Goal: Task Accomplishment & Management: Use online tool/utility

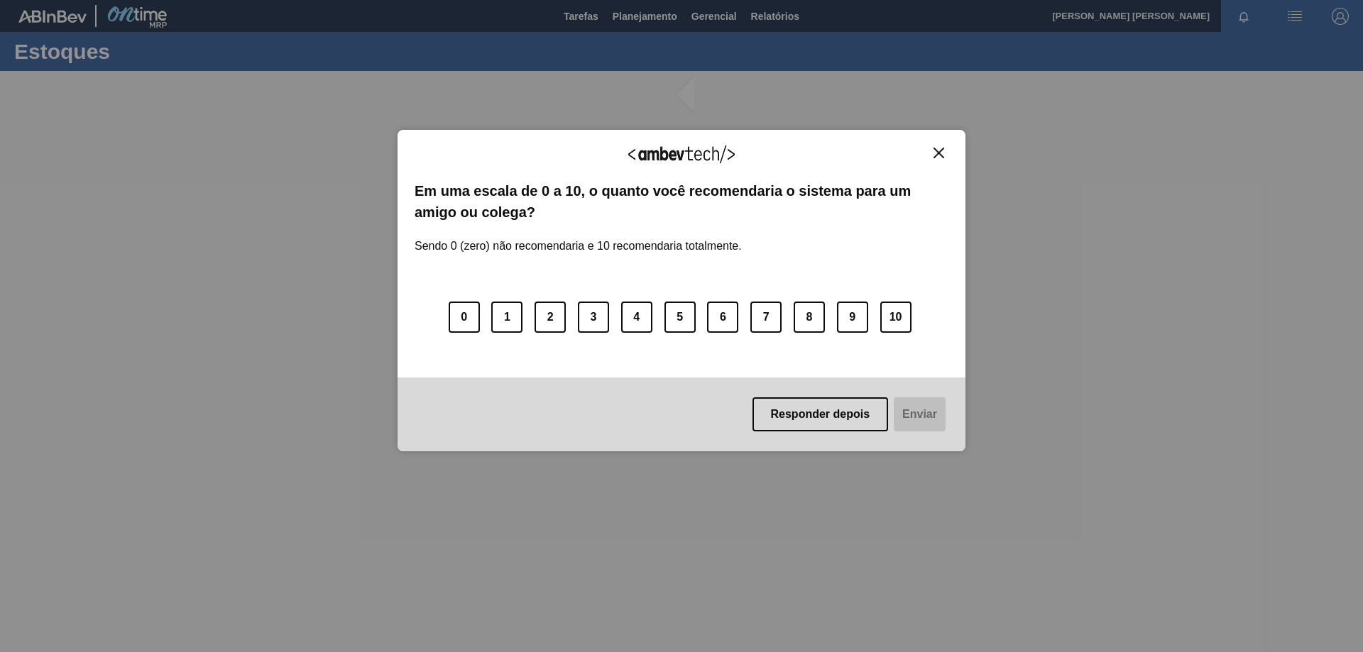
click at [837, 395] on div "Responder depois Enviar" at bounding box center [681, 415] width 568 height 74
click at [831, 414] on button "Responder depois" at bounding box center [820, 414] width 136 height 34
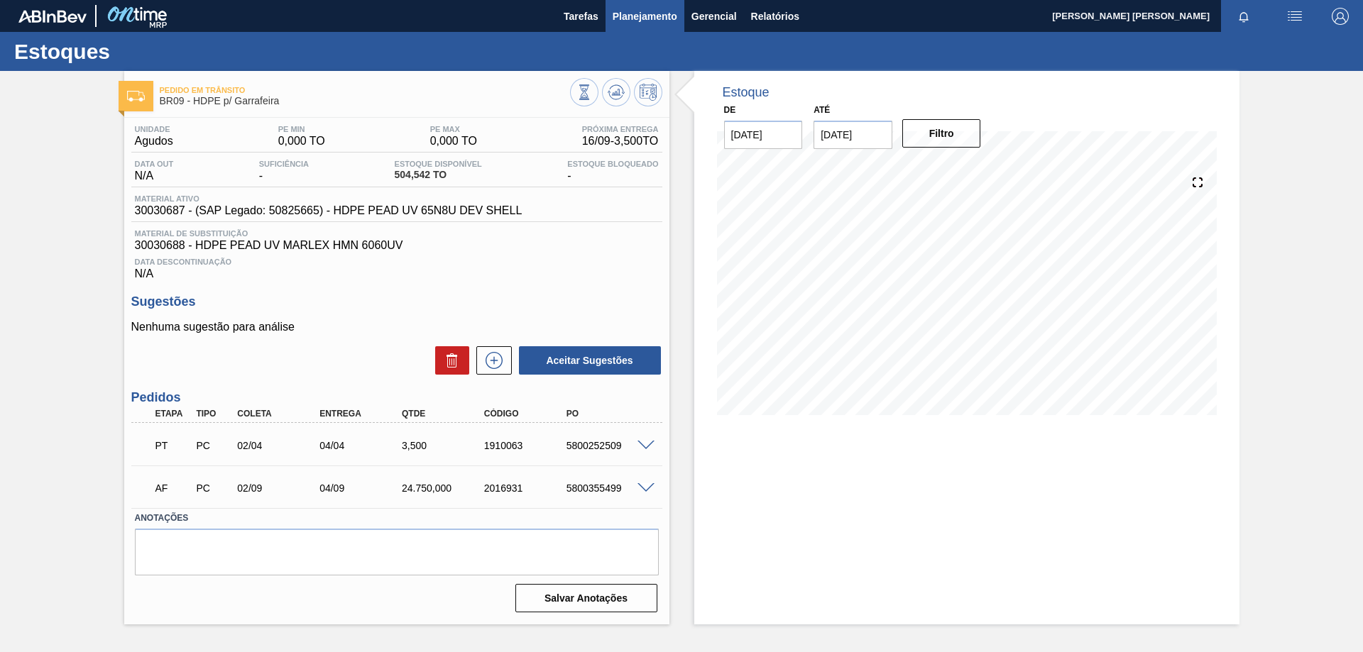
click at [663, 9] on span "Planejamento" at bounding box center [644, 16] width 65 height 17
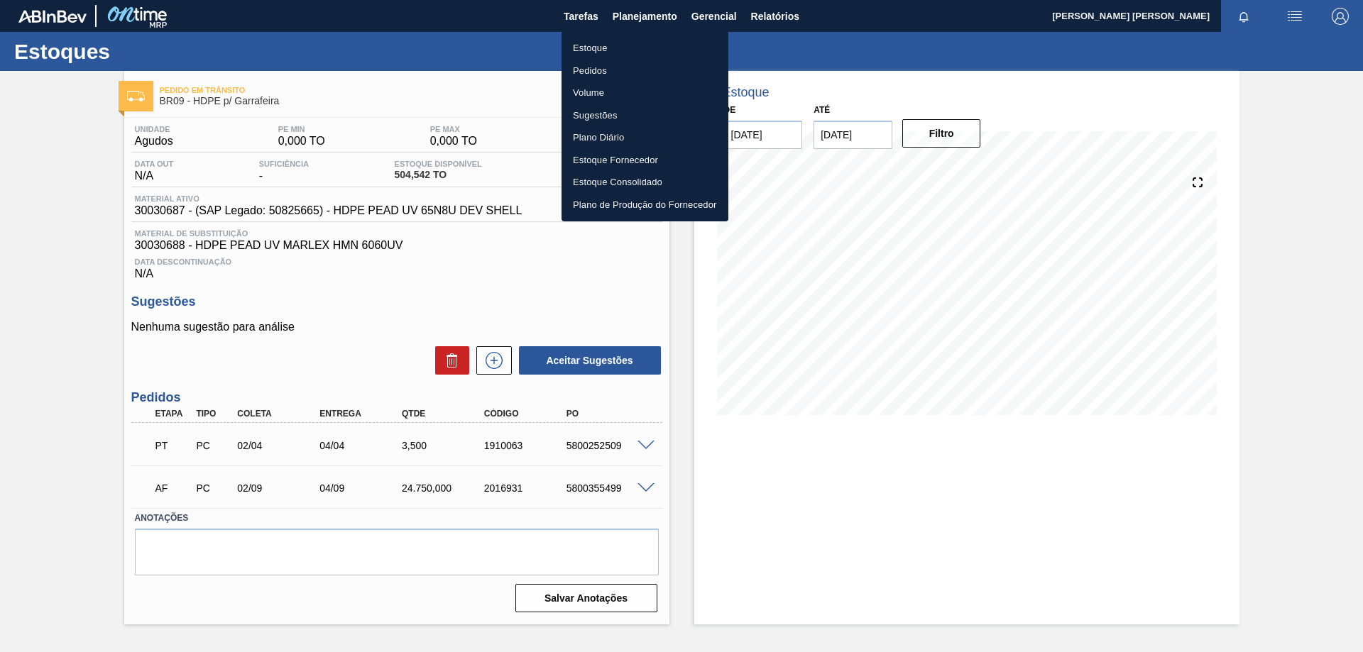
click at [598, 41] on li "Estoque" at bounding box center [644, 48] width 167 height 23
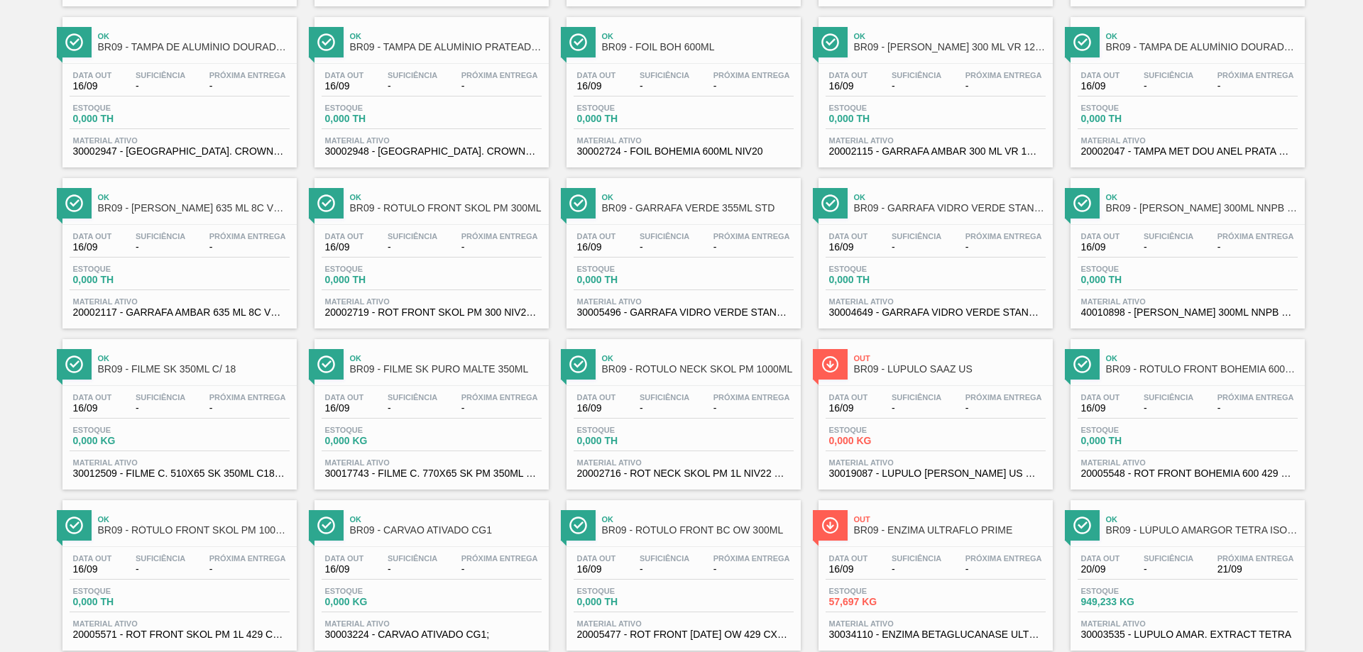
scroll to position [1099, 0]
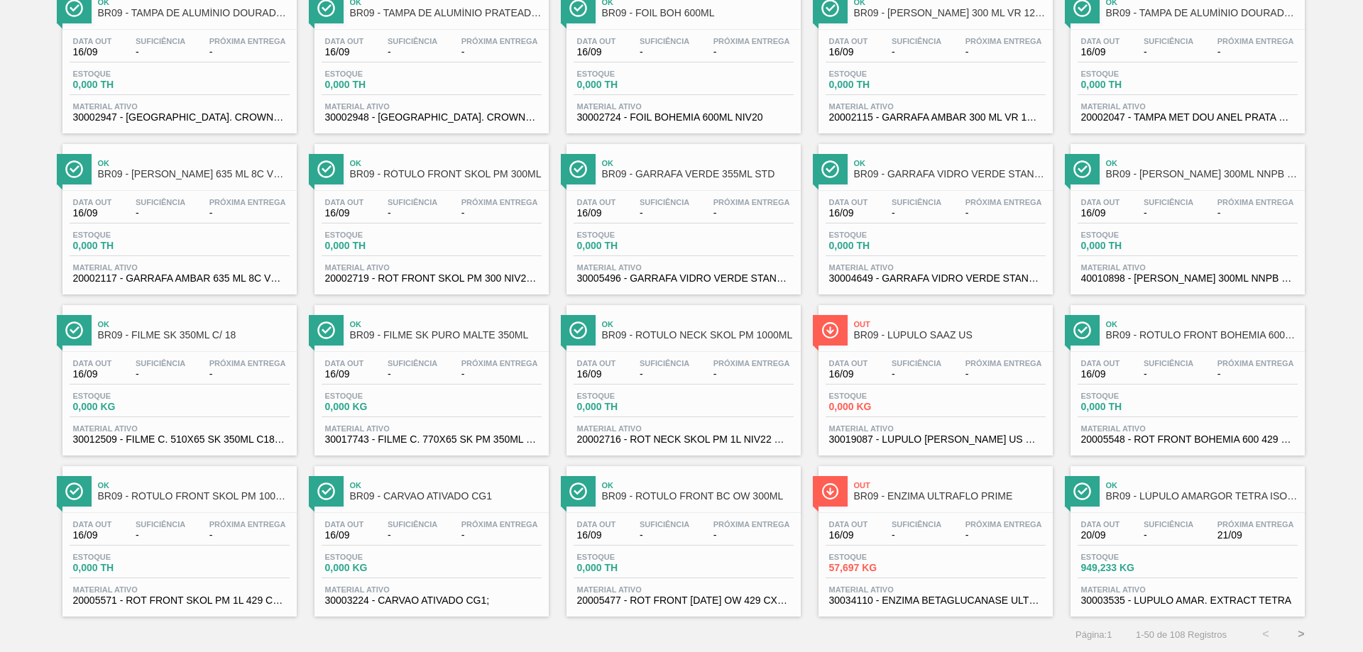
click at [1296, 630] on button ">" at bounding box center [1300, 634] width 35 height 35
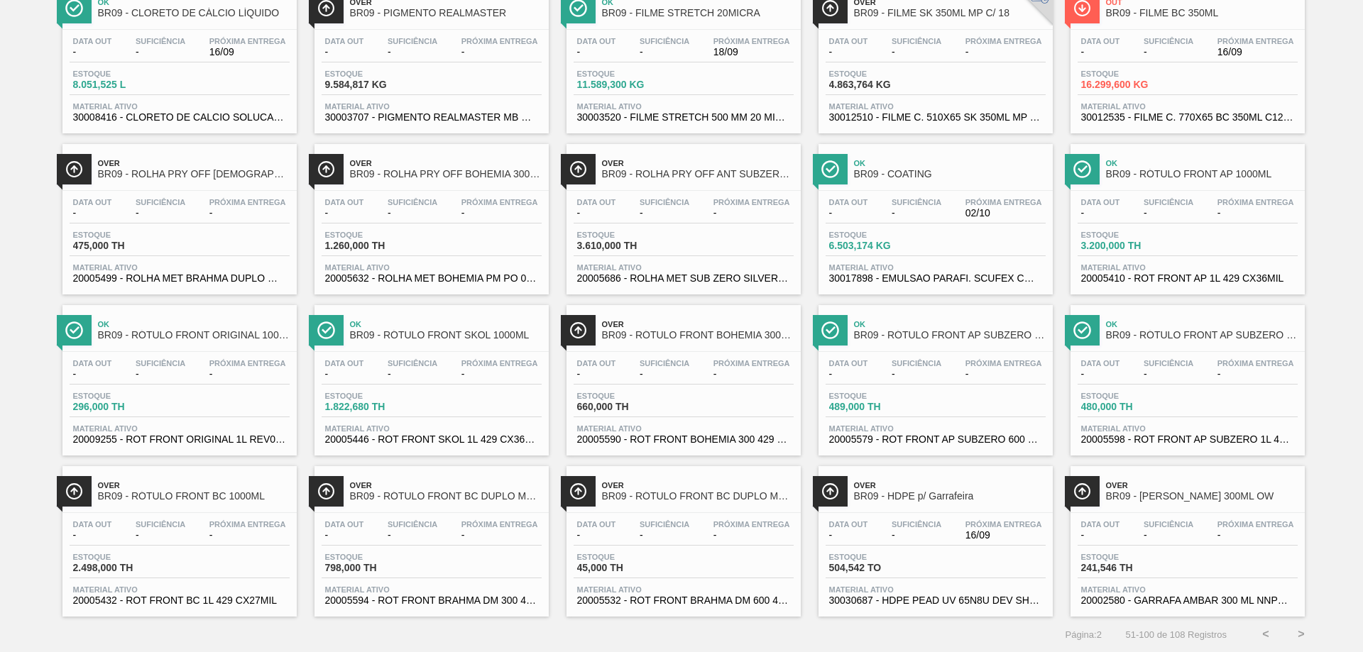
click at [1289, 631] on button ">" at bounding box center [1300, 634] width 35 height 35
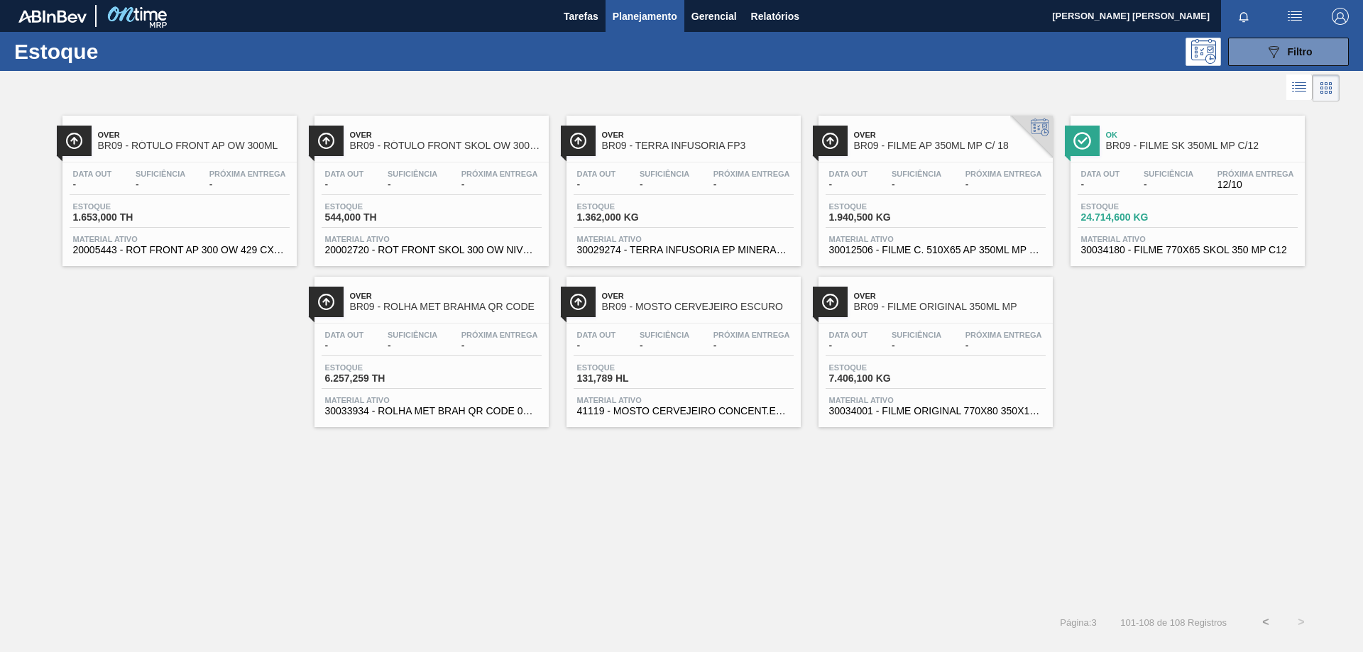
scroll to position [0, 0]
click at [1269, 619] on button "<" at bounding box center [1265, 622] width 35 height 35
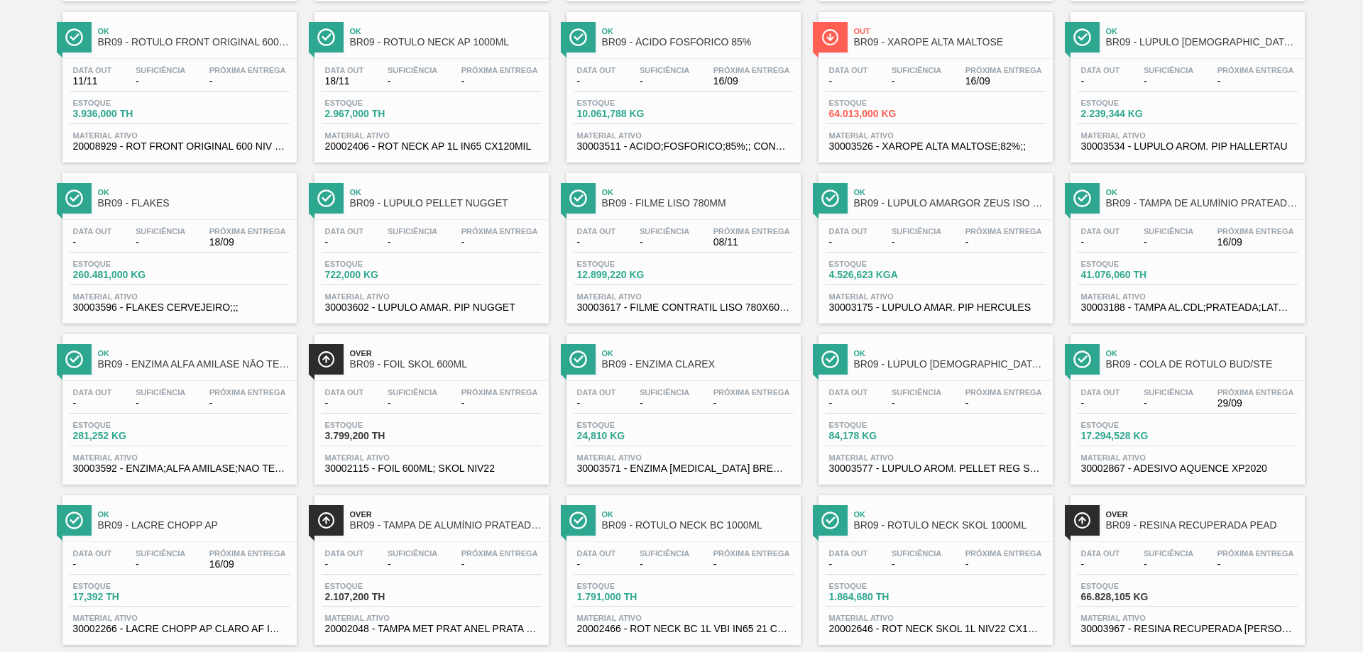
scroll to position [568, 0]
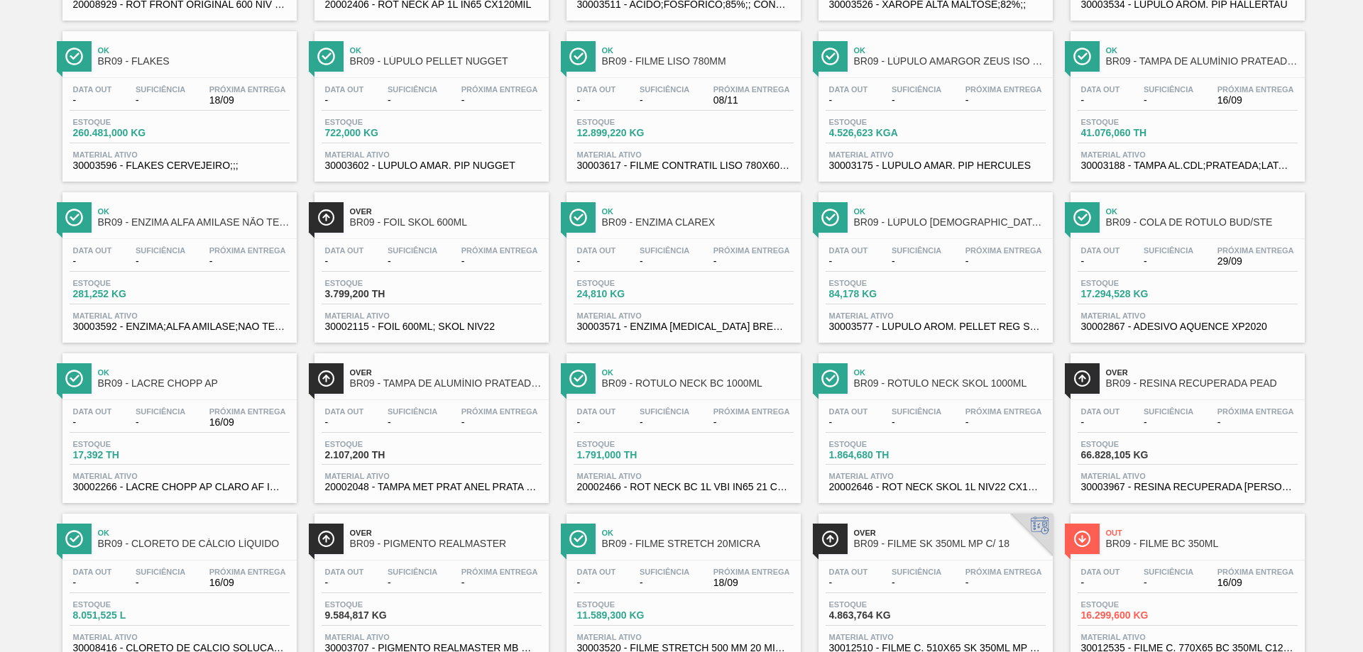
click at [405, 551] on div "Over BR09 - PIGMENTO REALMASTER" at bounding box center [446, 539] width 192 height 32
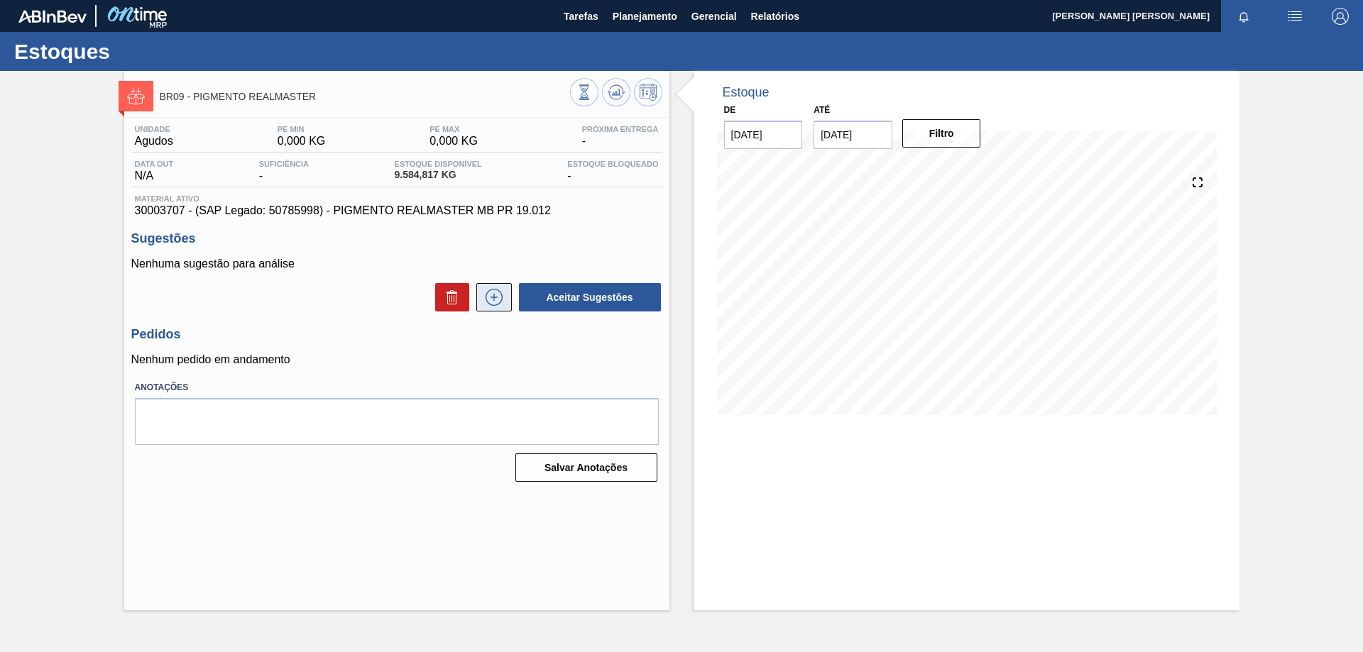
click at [493, 299] on icon at bounding box center [494, 297] width 23 height 17
click at [457, 290] on icon at bounding box center [452, 297] width 17 height 17
click at [495, 304] on icon at bounding box center [494, 297] width 23 height 17
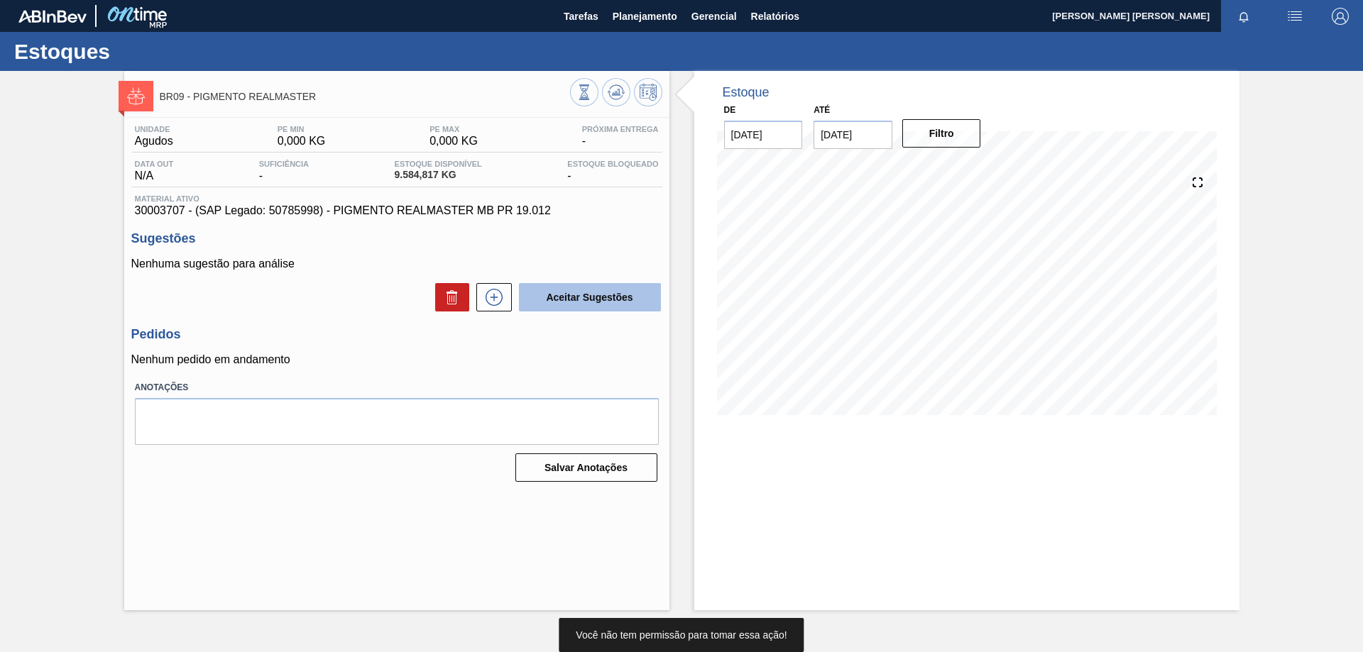
click at [540, 296] on button "Aceitar Sugestões" at bounding box center [590, 297] width 142 height 28
click at [492, 297] on icon at bounding box center [494, 297] width 8 height 1
